Goal: Task Accomplishment & Management: Manage account settings

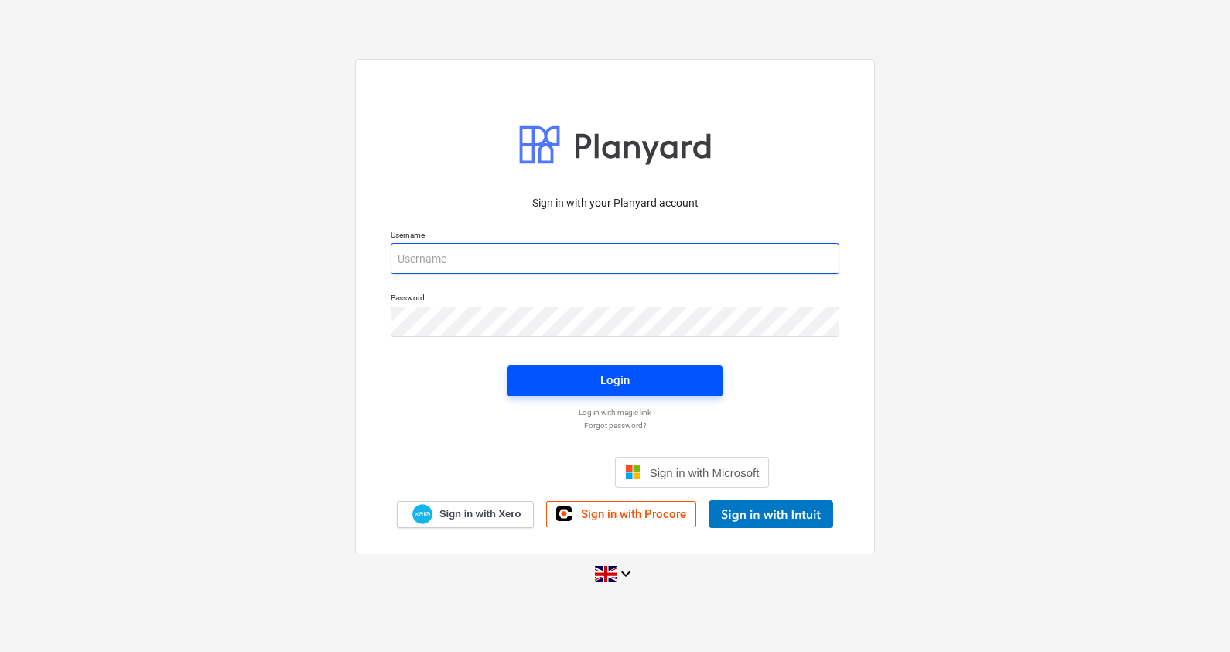
type input "[PERSON_NAME][EMAIL_ADDRESS][PERSON_NAME][DOMAIN_NAME]"
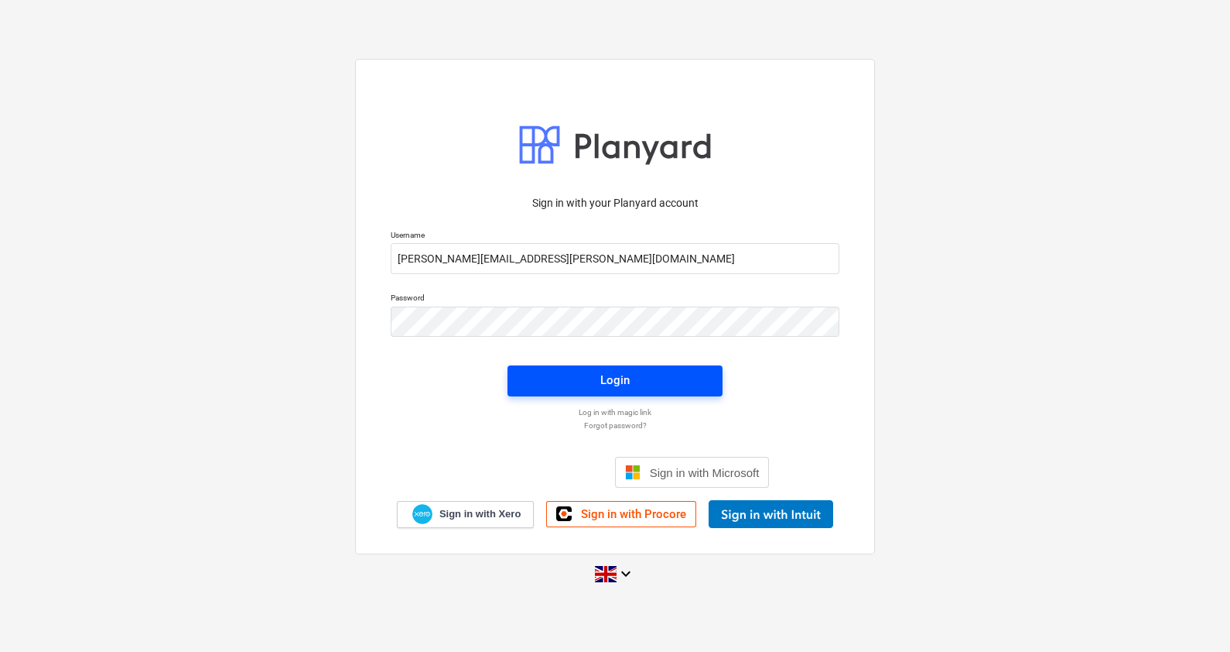
click at [621, 371] on div "Login" at bounding box center [614, 380] width 29 height 20
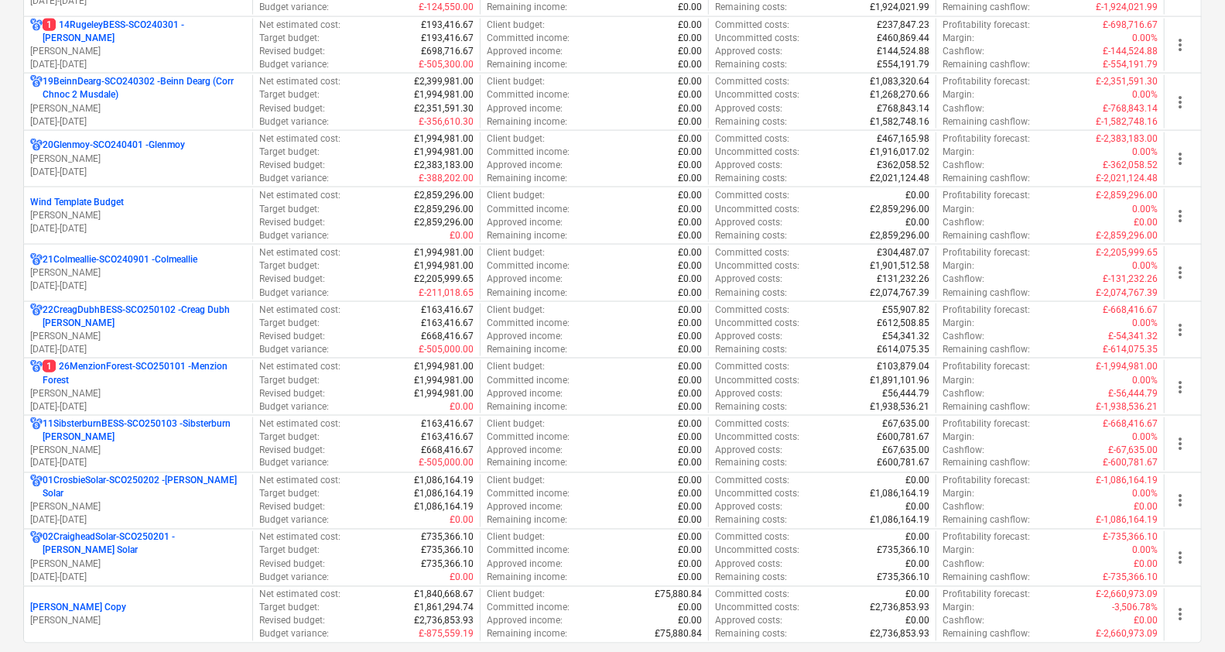
scroll to position [1485, 0]
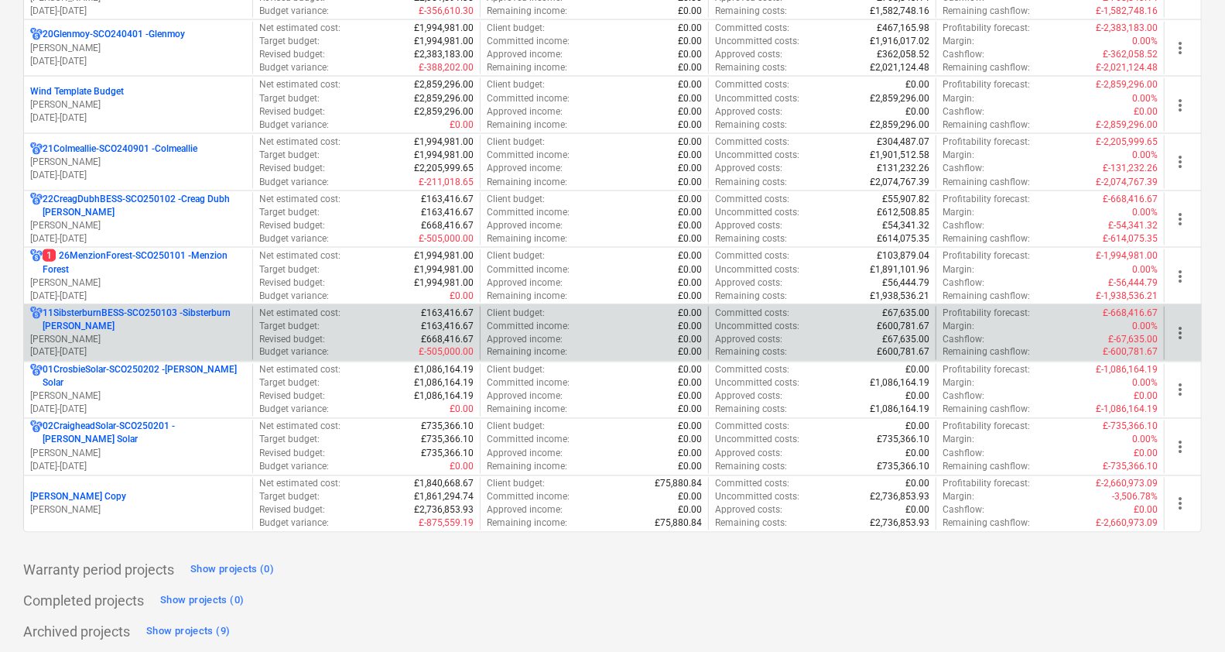
click at [207, 328] on p "11SibsterburnBESS-SCO250103 - Sibsterburn [PERSON_NAME]" at bounding box center [145, 319] width 204 height 26
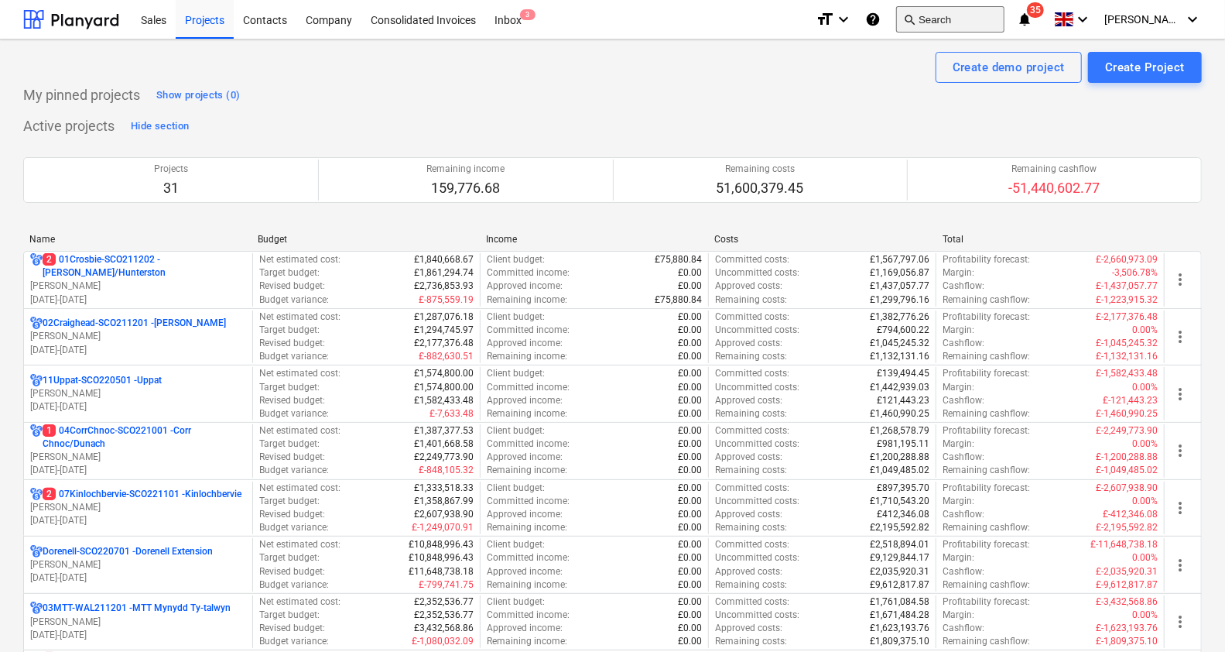
click at [971, 17] on button "search Search" at bounding box center [950, 19] width 108 height 26
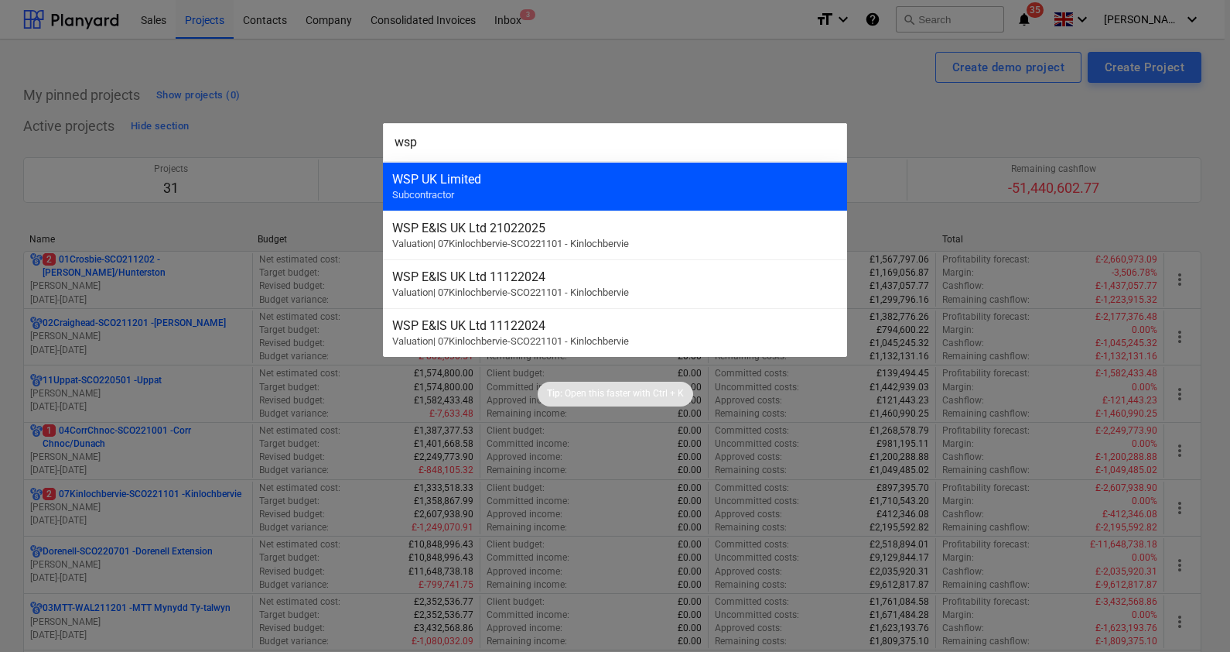
type input "wsp"
click at [474, 189] on div "WSP UK Limited Subcontractor" at bounding box center [615, 186] width 464 height 49
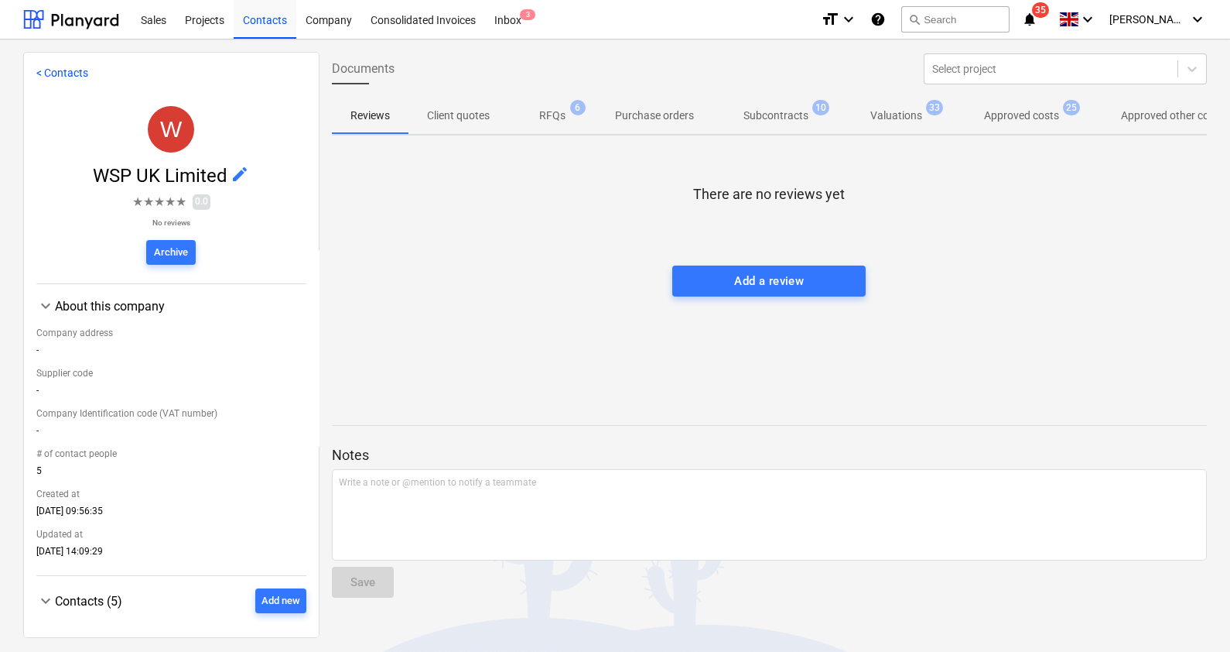
scroll to position [239, 0]
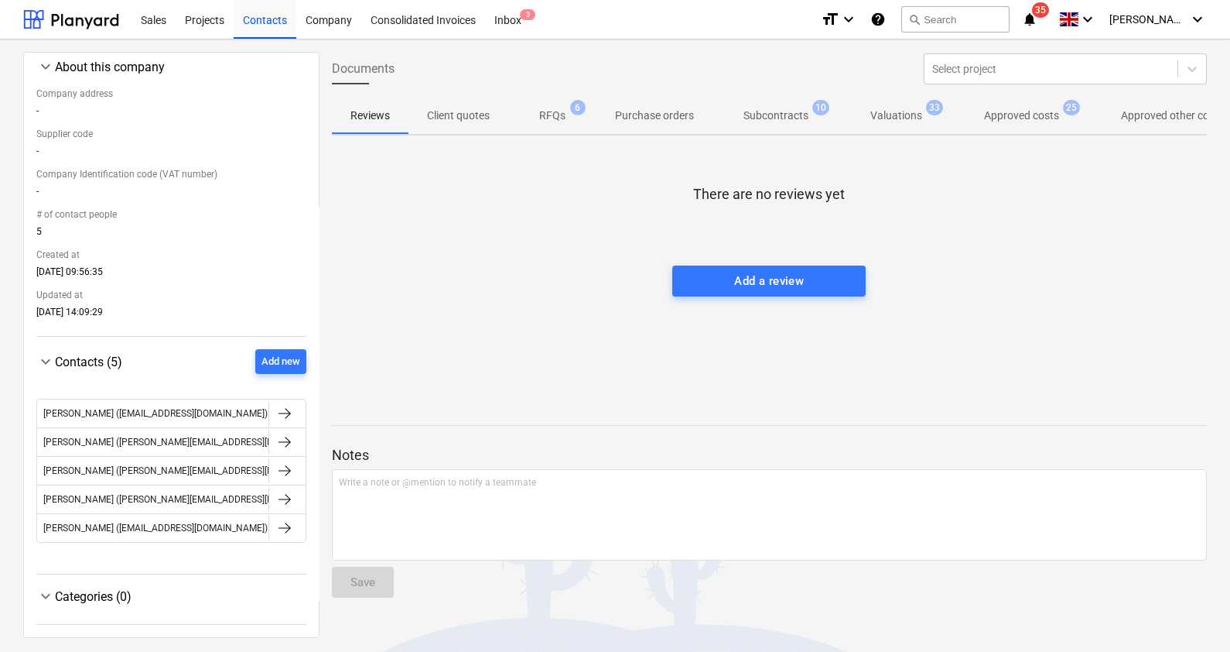
click at [103, 358] on span "Contacts (5)" at bounding box center [88, 361] width 67 height 15
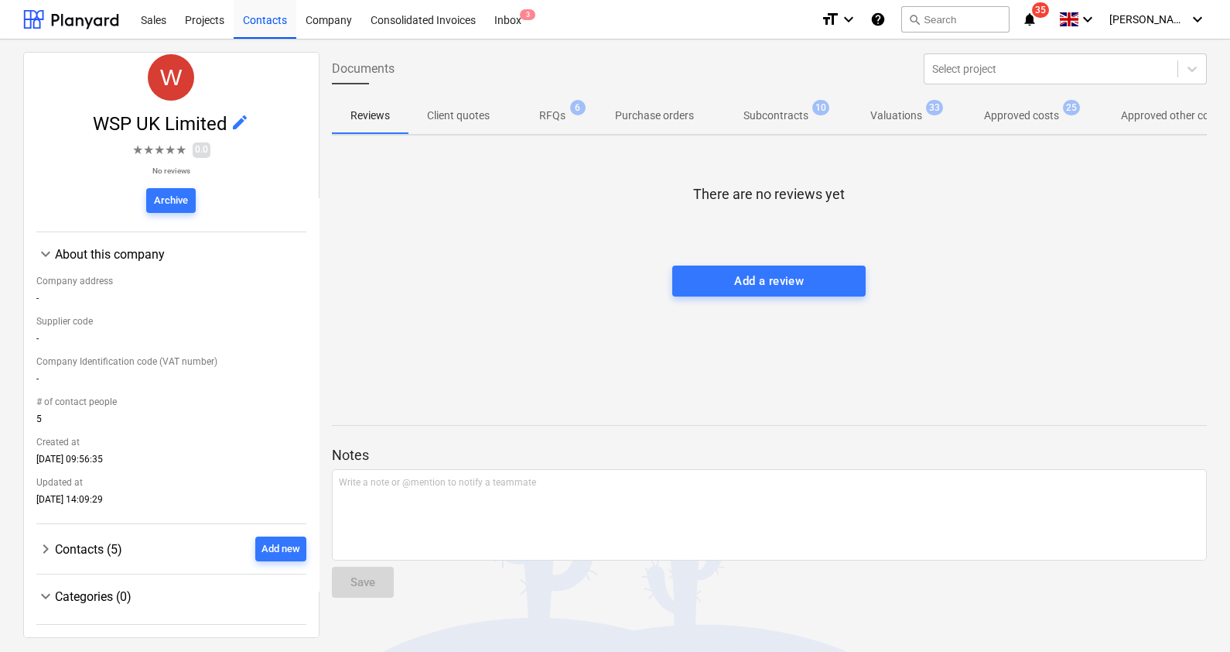
scroll to position [53, 0]
click at [264, 542] on div "Add new" at bounding box center [281, 549] width 39 height 18
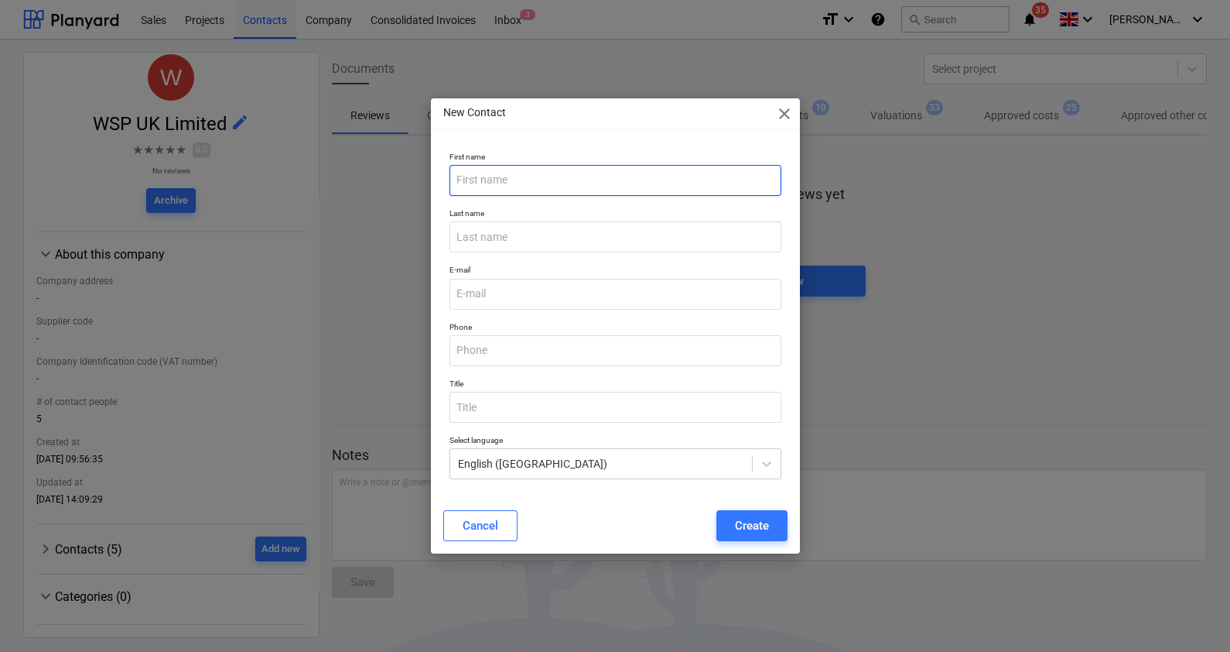
click at [556, 188] on input "text" at bounding box center [616, 180] width 332 height 31
click at [466, 267] on p "E-mail" at bounding box center [616, 271] width 332 height 13
click at [470, 303] on input "email" at bounding box center [616, 294] width 332 height 31
paste input ""[PERSON_NAME]" <[PERSON_NAME][EMAIL_ADDRESS][DOMAIN_NAME]>"
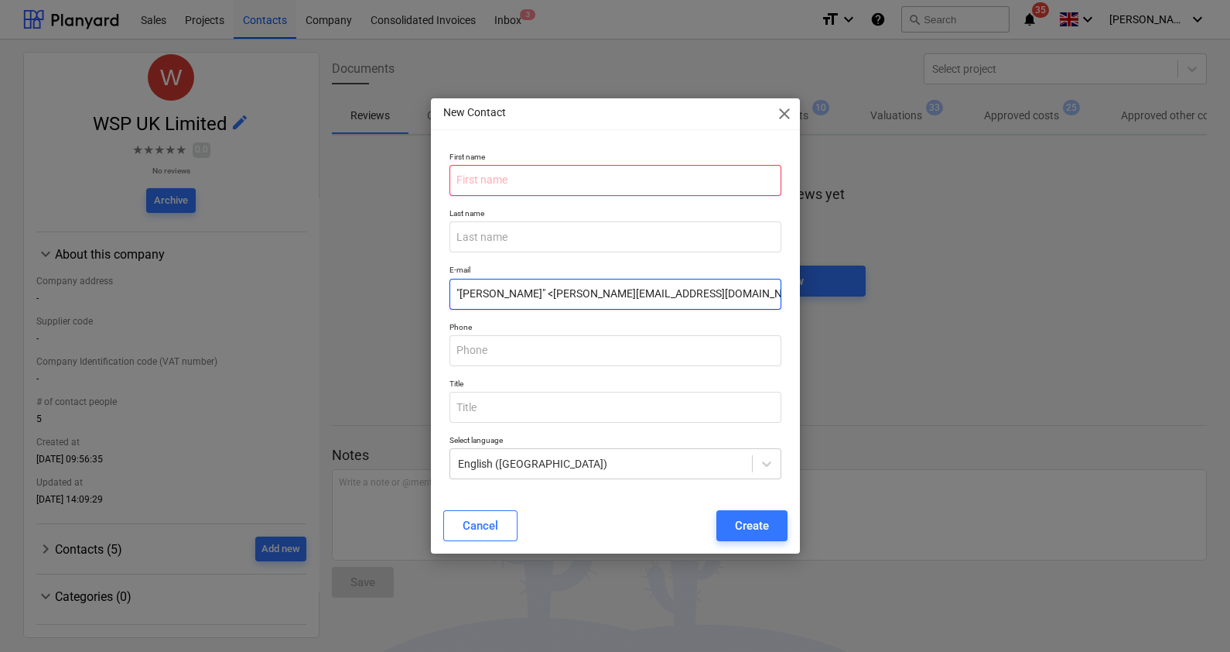
type input ""[PERSON_NAME]" <[PERSON_NAME][EMAIL_ADDRESS][DOMAIN_NAME]>"
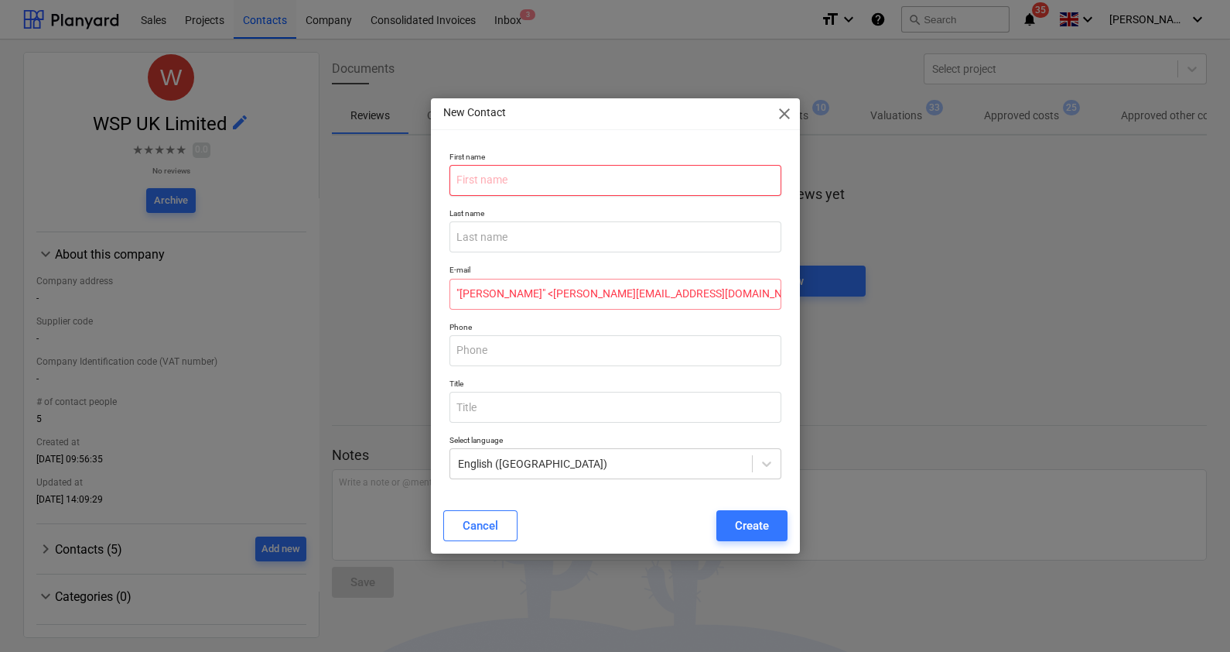
click at [472, 186] on input "text" at bounding box center [616, 180] width 332 height 31
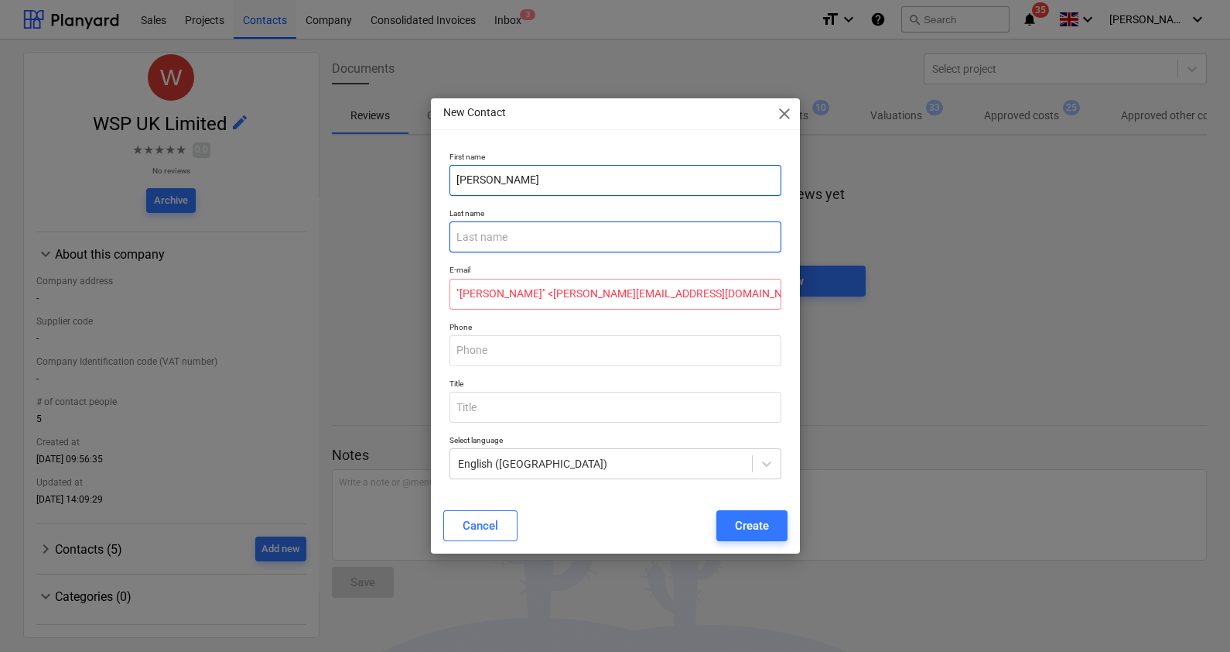
type input "[PERSON_NAME]"
click at [486, 248] on input "text" at bounding box center [616, 236] width 332 height 31
type input "Viandier"
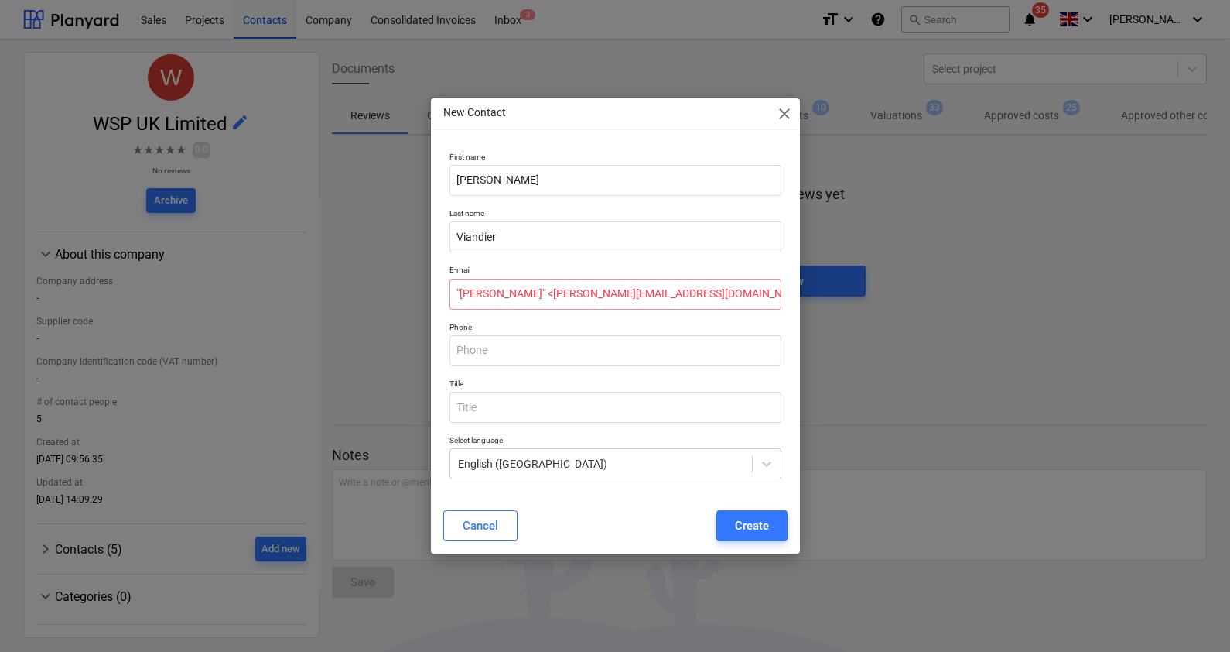
click at [505, 386] on p "Title" at bounding box center [616, 384] width 332 height 13
click at [542, 296] on input ""[PERSON_NAME]" <[PERSON_NAME][EMAIL_ADDRESS][DOMAIN_NAME]>" at bounding box center [616, 294] width 332 height 31
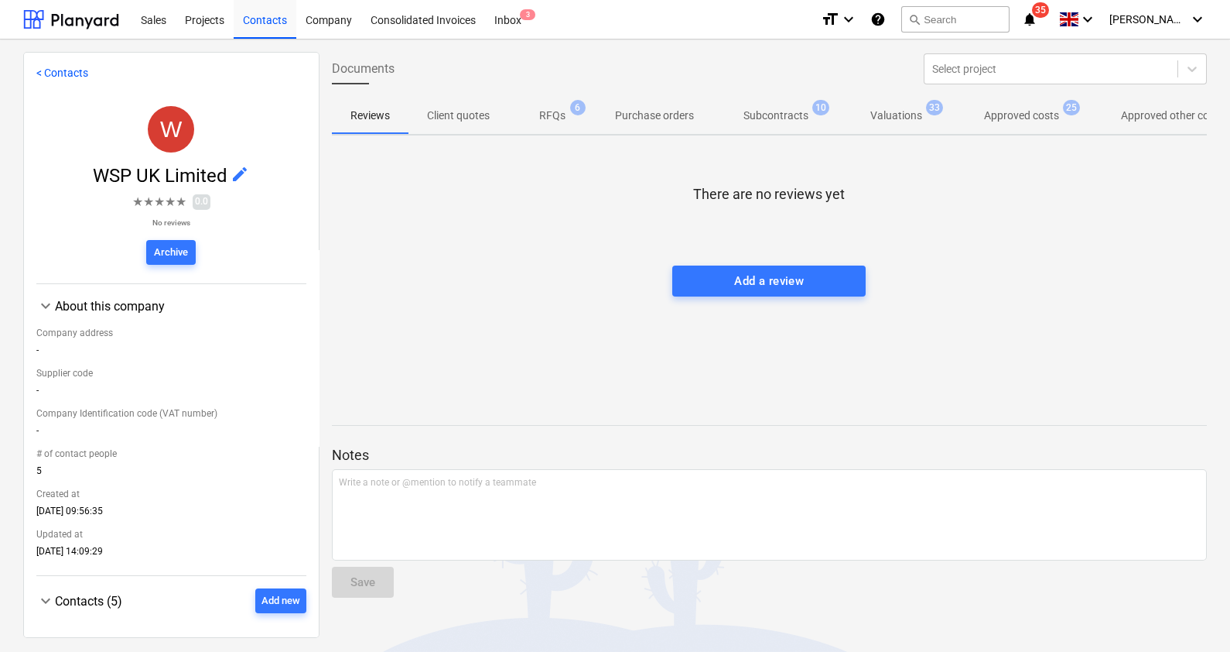
scroll to position [239, 0]
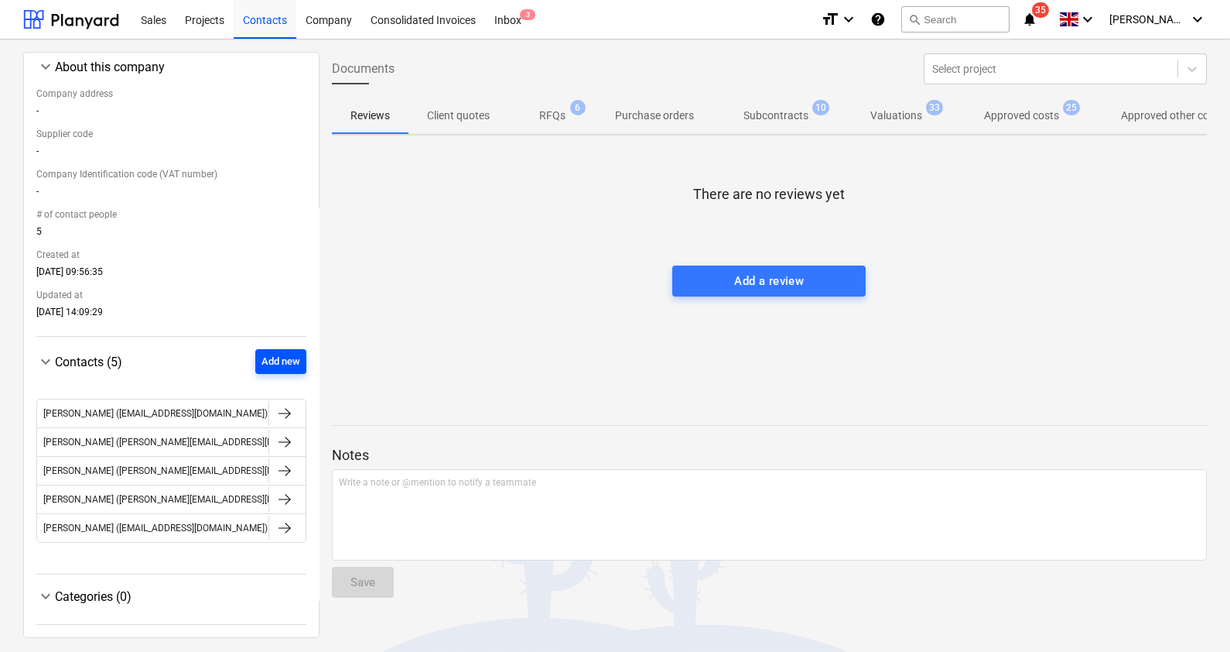
click at [271, 365] on div "Add new" at bounding box center [281, 362] width 39 height 18
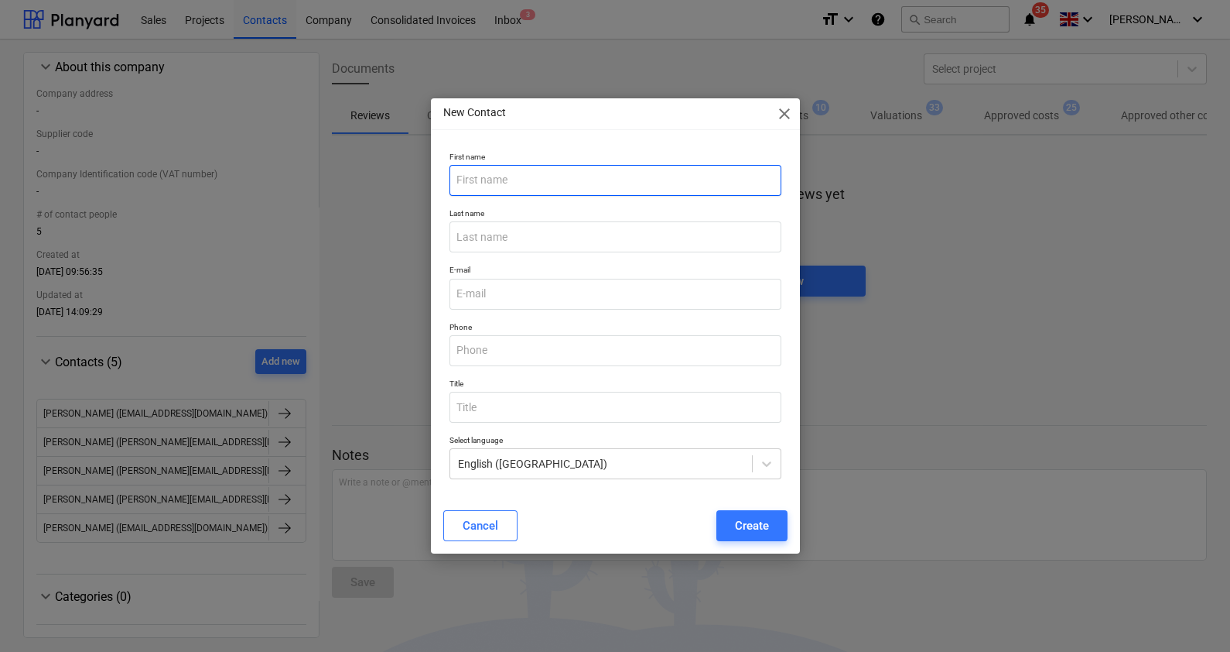
click at [481, 186] on input "text" at bounding box center [616, 180] width 332 height 31
type input "[PERSON_NAME]"
type input "Viandier"
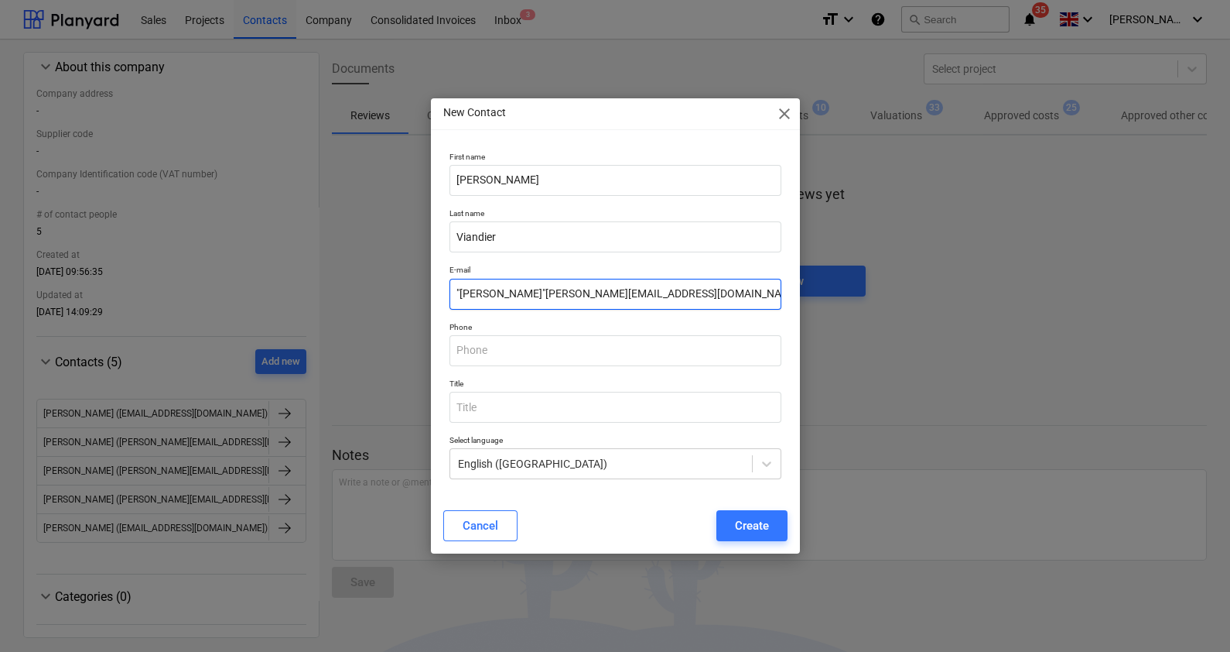
click at [535, 295] on input ""Viandier, Sophie"sophie.viandier@wsp.com>" at bounding box center [616, 294] width 332 height 31
click at [649, 290] on input "sophie.viandier@wsp.com>" at bounding box center [616, 294] width 332 height 31
type input "sophie.viandier@wsp.com"
click at [724, 521] on button "Create" at bounding box center [752, 525] width 71 height 31
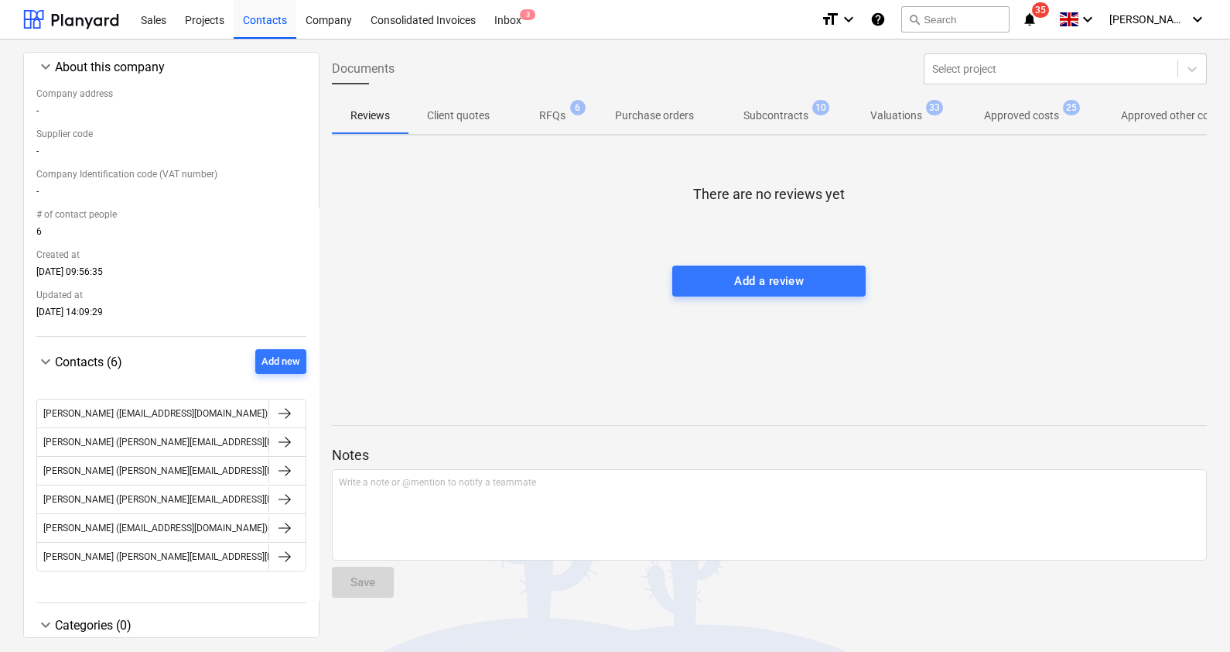
scroll to position [268, 0]
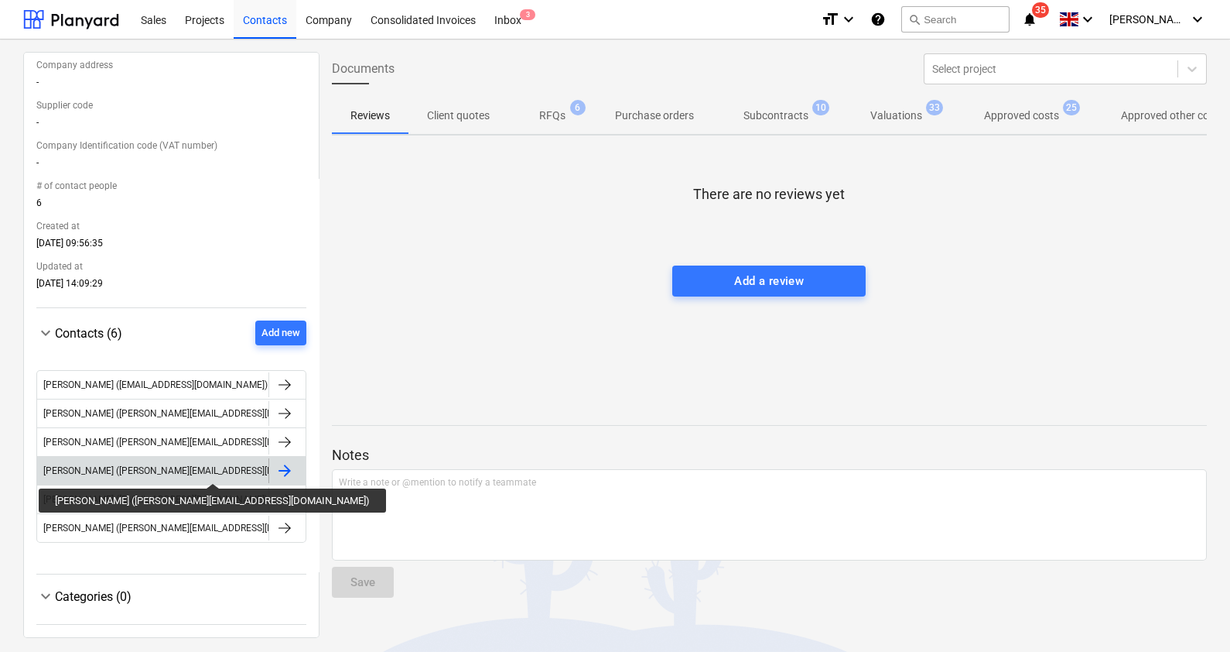
click at [139, 470] on div "[PERSON_NAME] ([PERSON_NAME][EMAIL_ADDRESS][DOMAIN_NAME])" at bounding box center [190, 470] width 295 height 11
